Goal: Transaction & Acquisition: Obtain resource

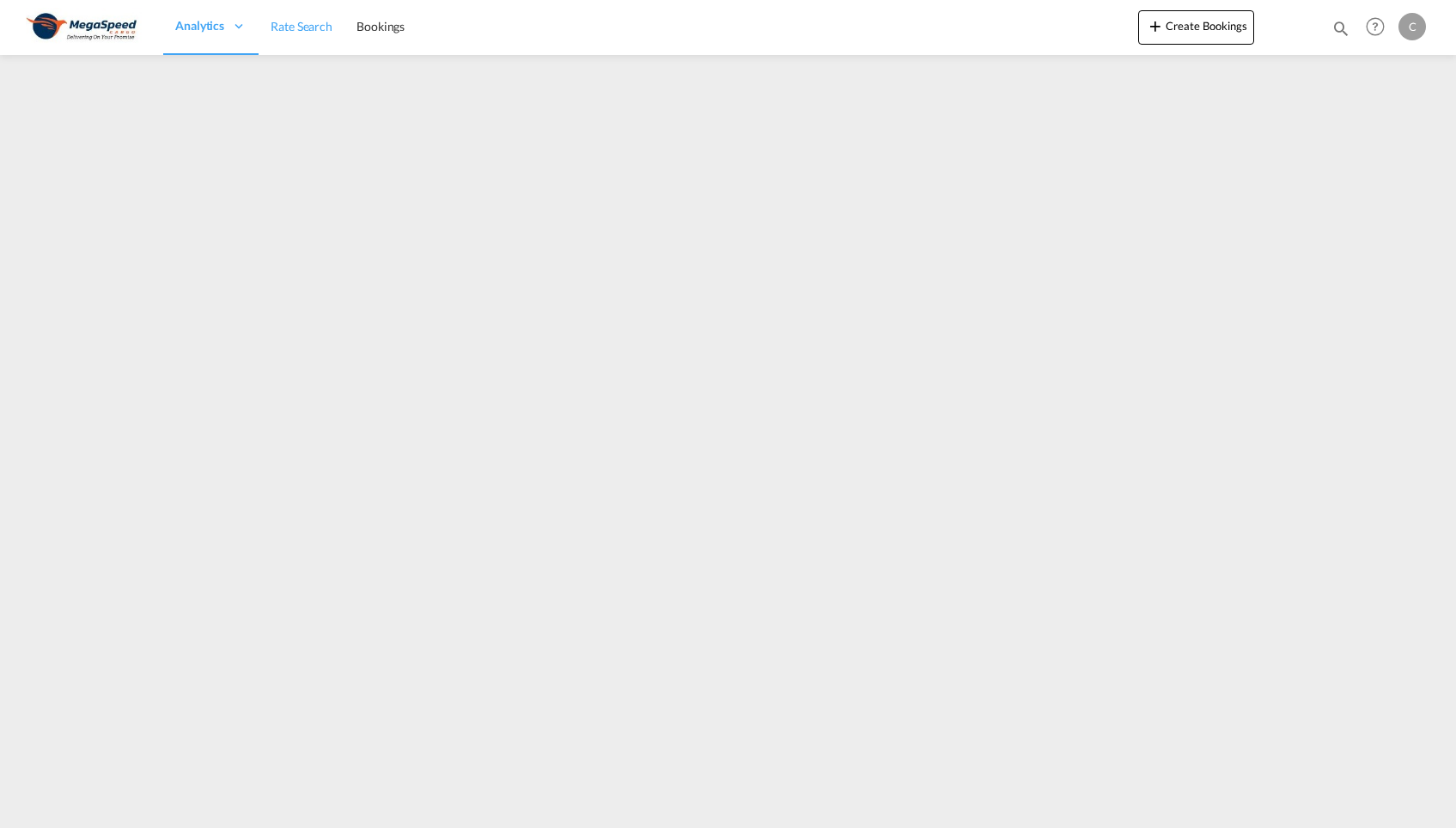
click at [307, 27] on span "Rate Search" at bounding box center [301, 26] width 62 height 15
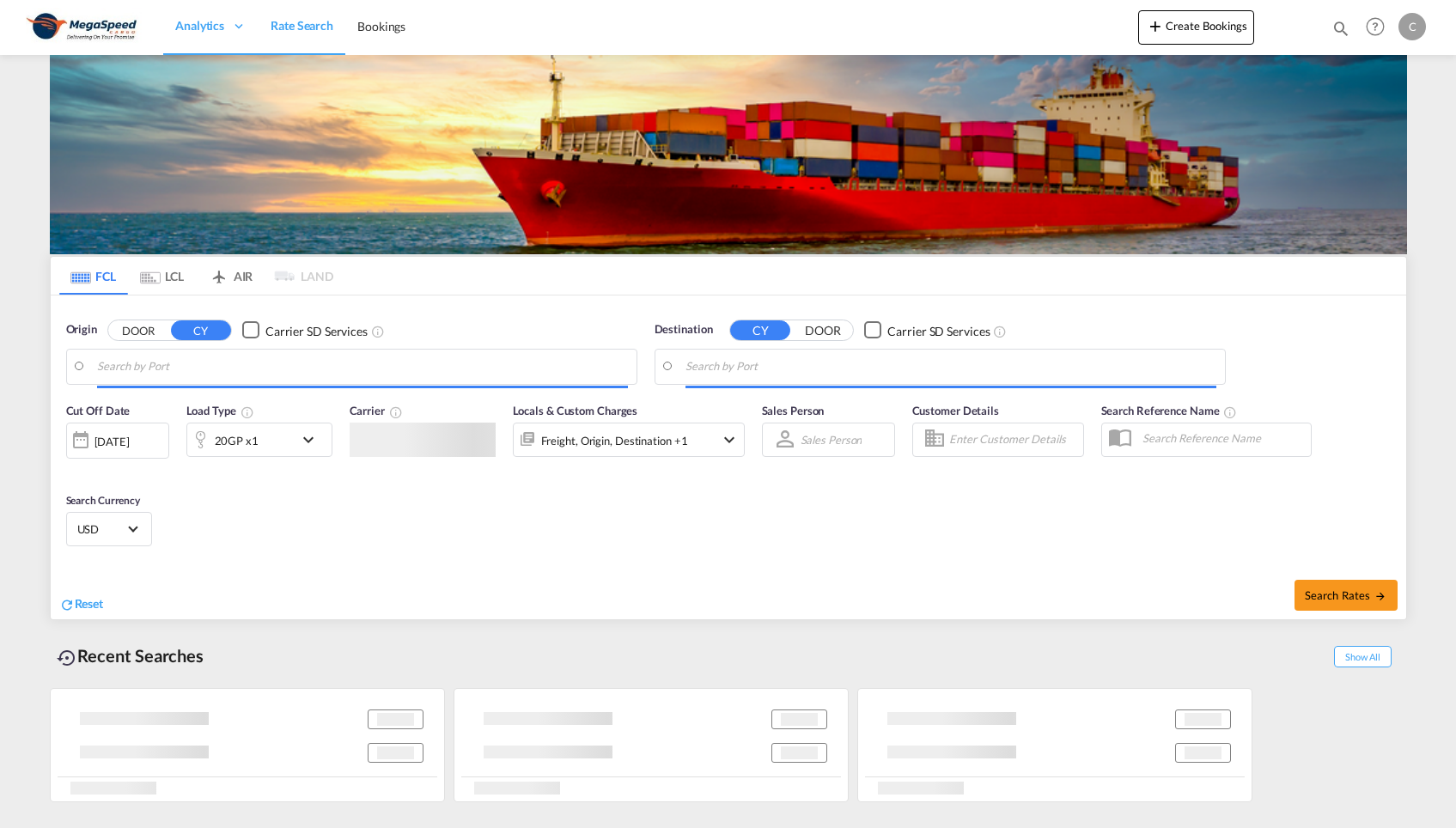
type input "[GEOGRAPHIC_DATA], [GEOGRAPHIC_DATA], [GEOGRAPHIC_DATA]"
type input "Georgetown, GYGEO"
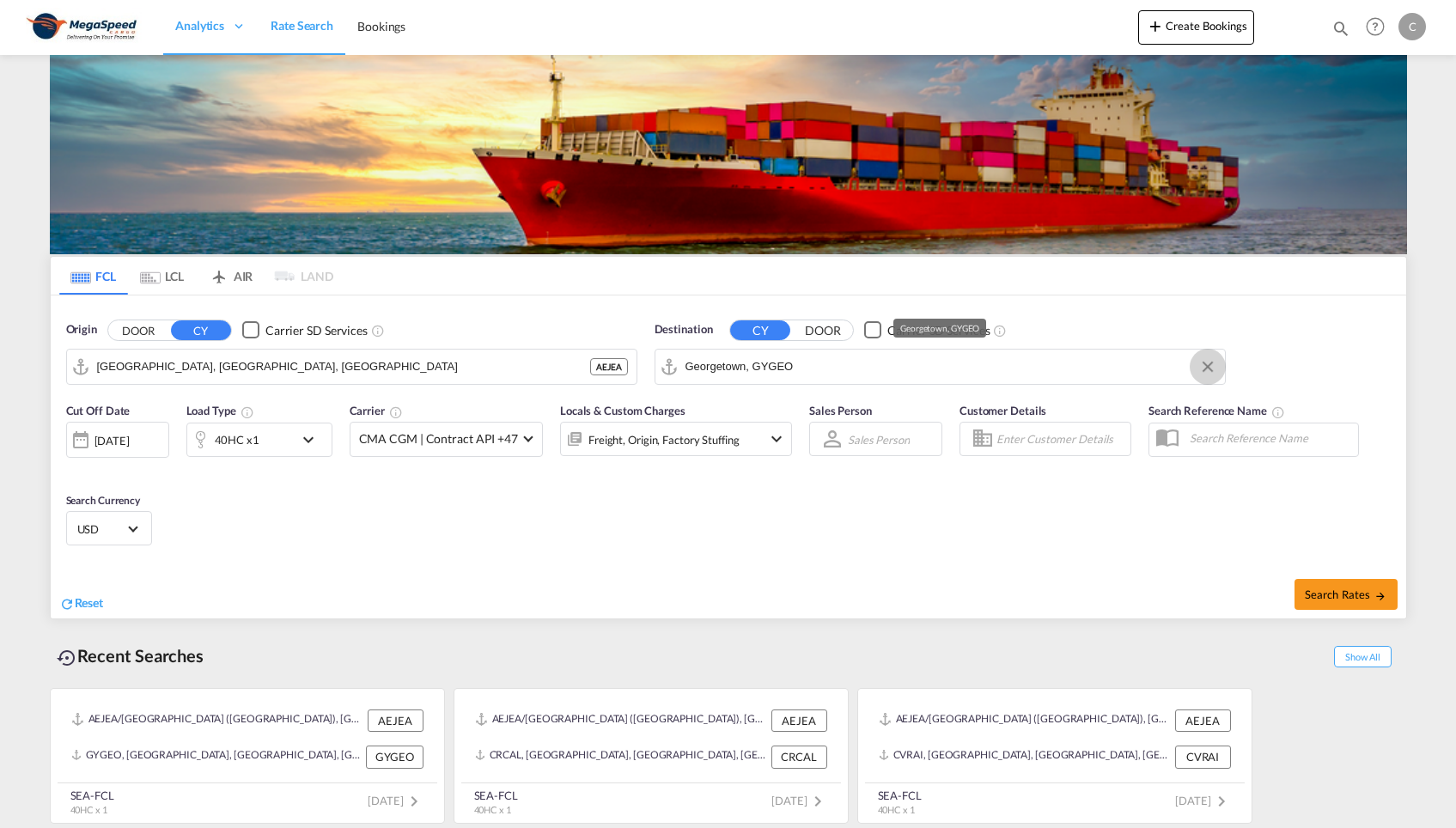
click at [1213, 371] on button "Clear Input" at bounding box center [1208, 367] width 26 height 26
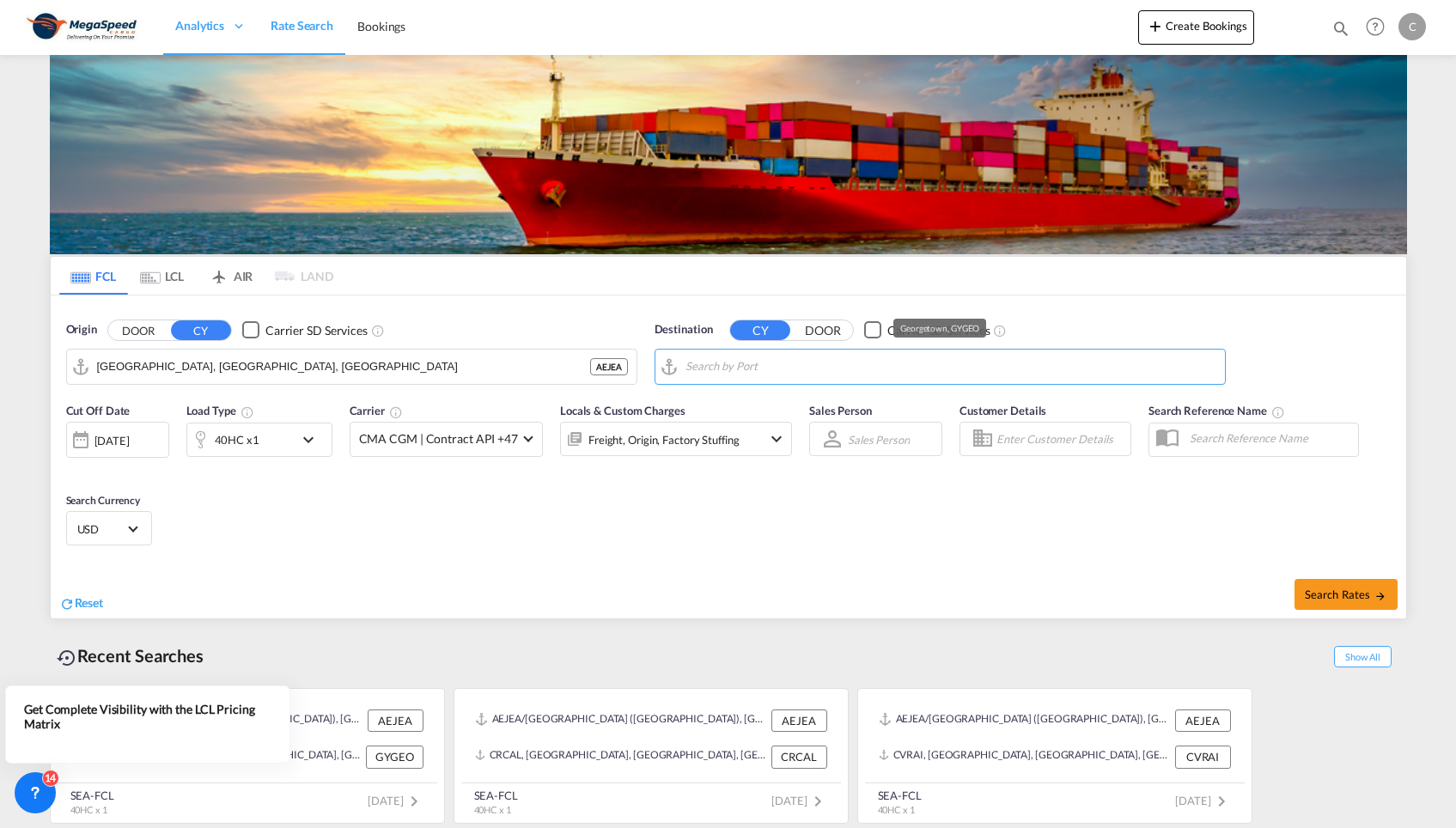
click at [1085, 371] on input "Search by Port" at bounding box center [950, 367] width 531 height 26
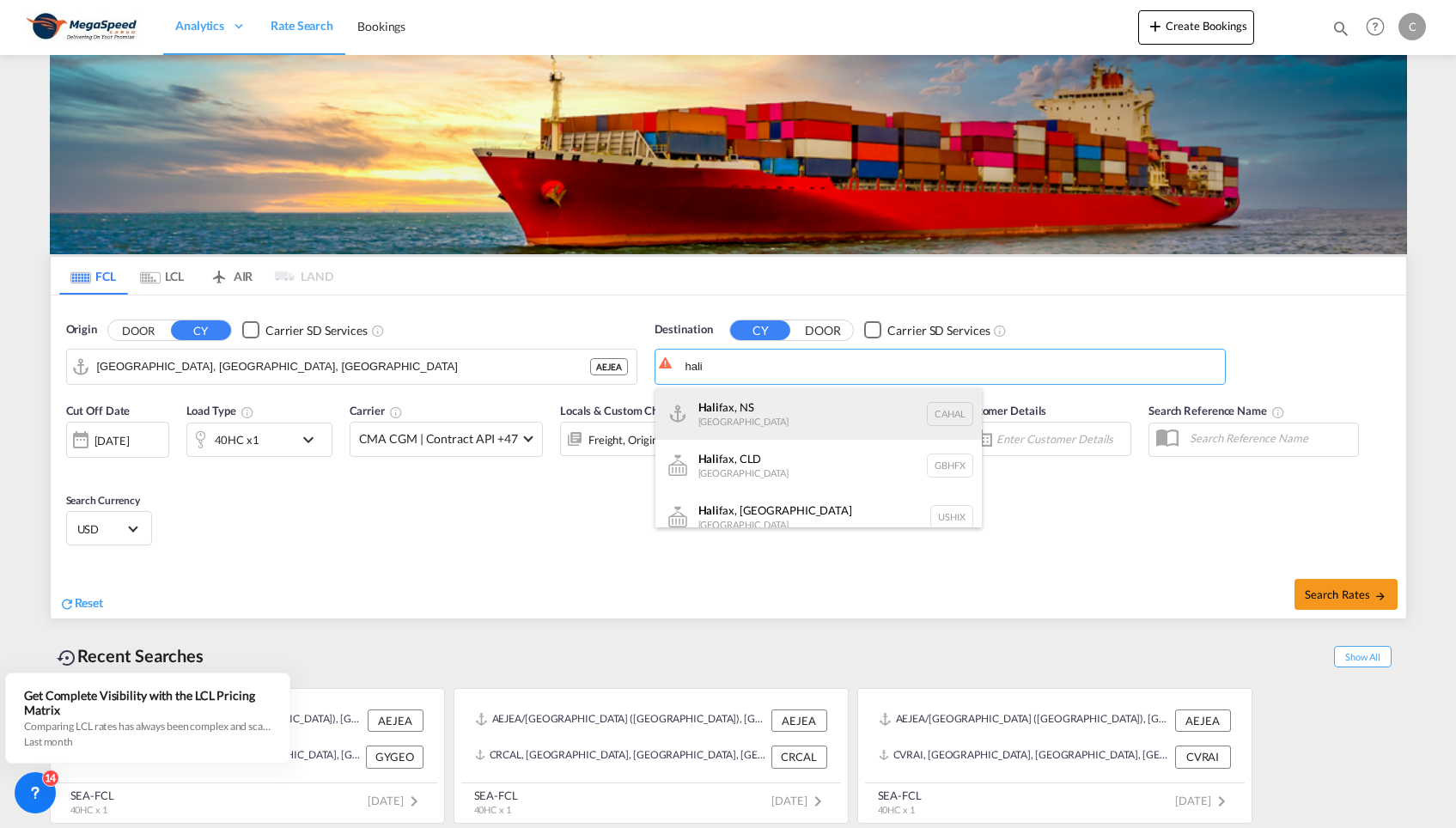
click at [947, 413] on div "Hali fax, [GEOGRAPHIC_DATA] [GEOGRAPHIC_DATA]" at bounding box center [818, 414] width 326 height 51
type input "[GEOGRAPHIC_DATA], [GEOGRAPHIC_DATA], [GEOGRAPHIC_DATA]"
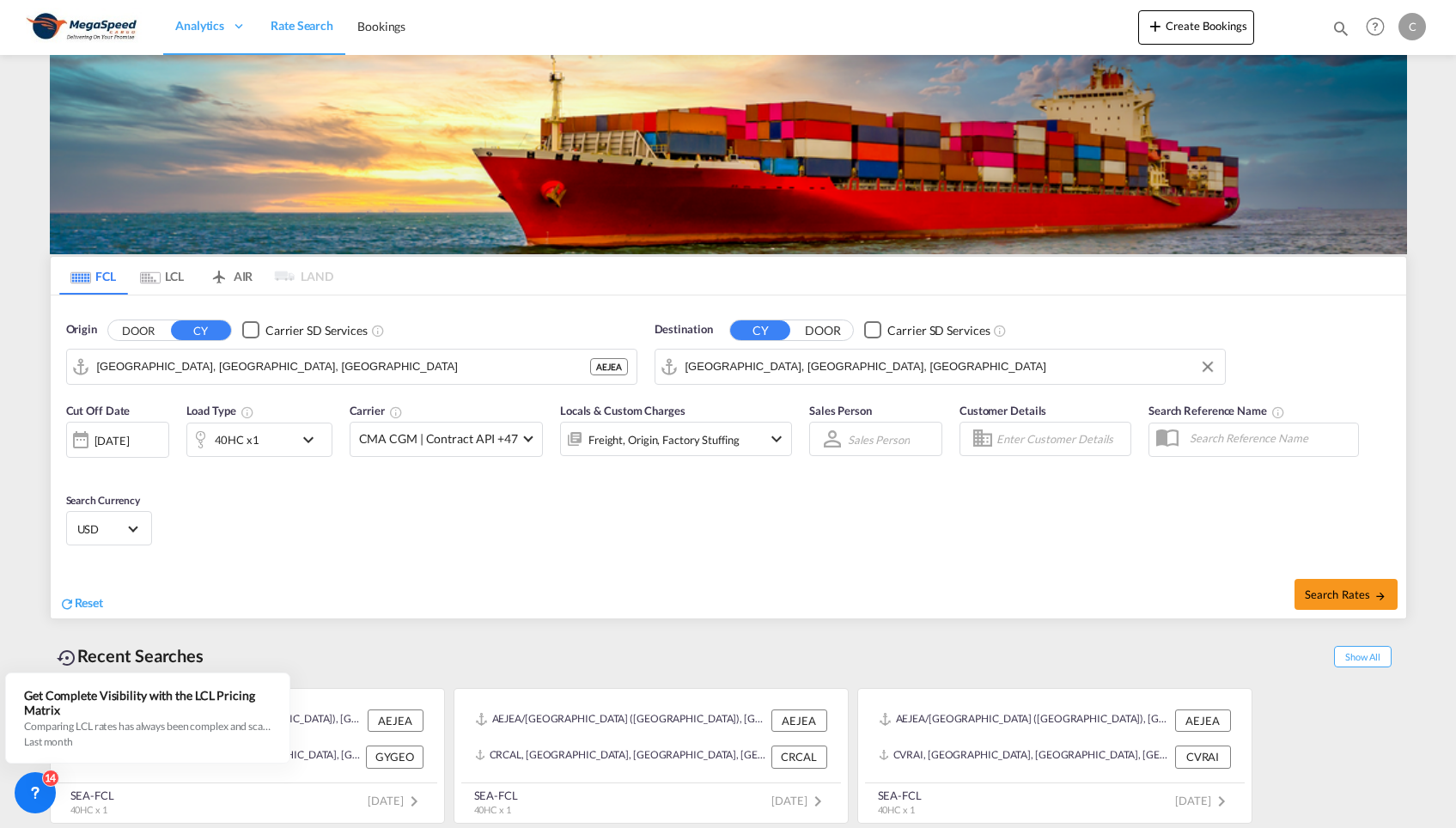
click at [278, 440] on div "40HC x1" at bounding box center [240, 440] width 107 height 35
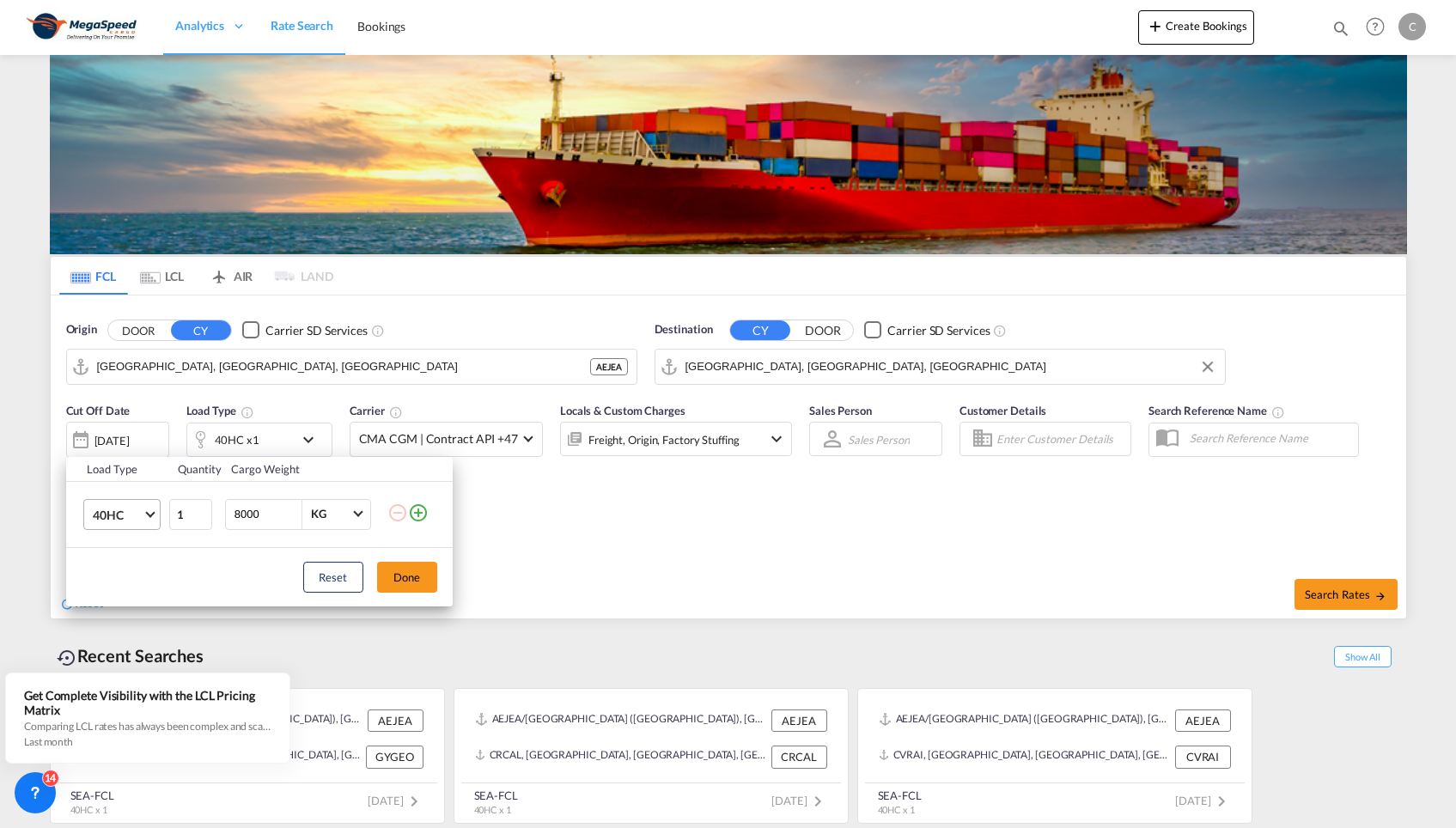
click at [148, 516] on md-select-value "40HC" at bounding box center [126, 515] width 69 height 30
click at [130, 436] on md-option "20GP" at bounding box center [136, 432] width 117 height 41
click at [437, 594] on div "Reset Done" at bounding box center [259, 576] width 386 height 58
click at [420, 584] on button "Done" at bounding box center [406, 576] width 60 height 31
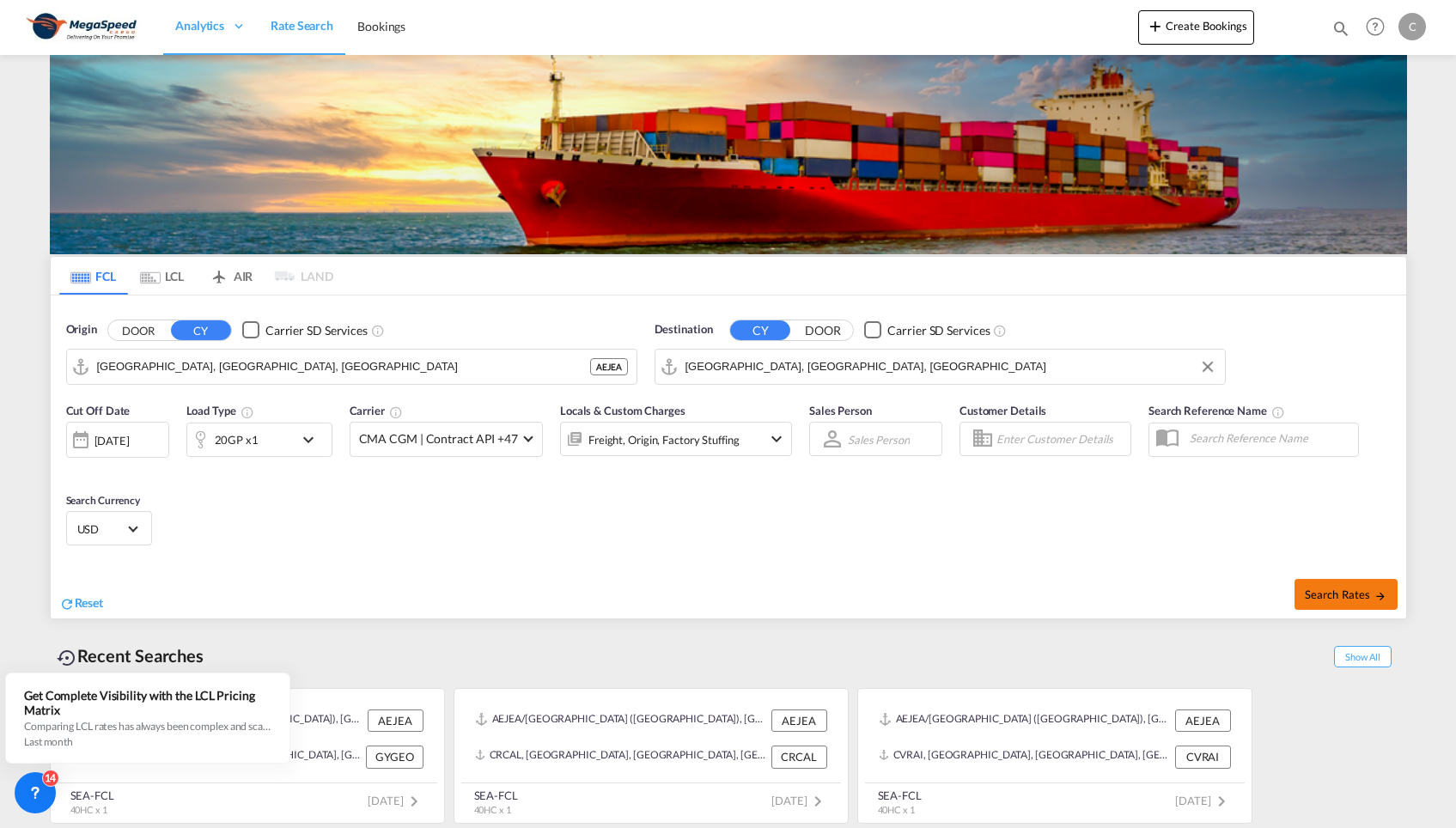
click at [1339, 593] on span "Search Rates" at bounding box center [1345, 594] width 82 height 14
type input "AEJEA to CAHAL / [DATE]"
